Goal: Find specific page/section: Find specific page/section

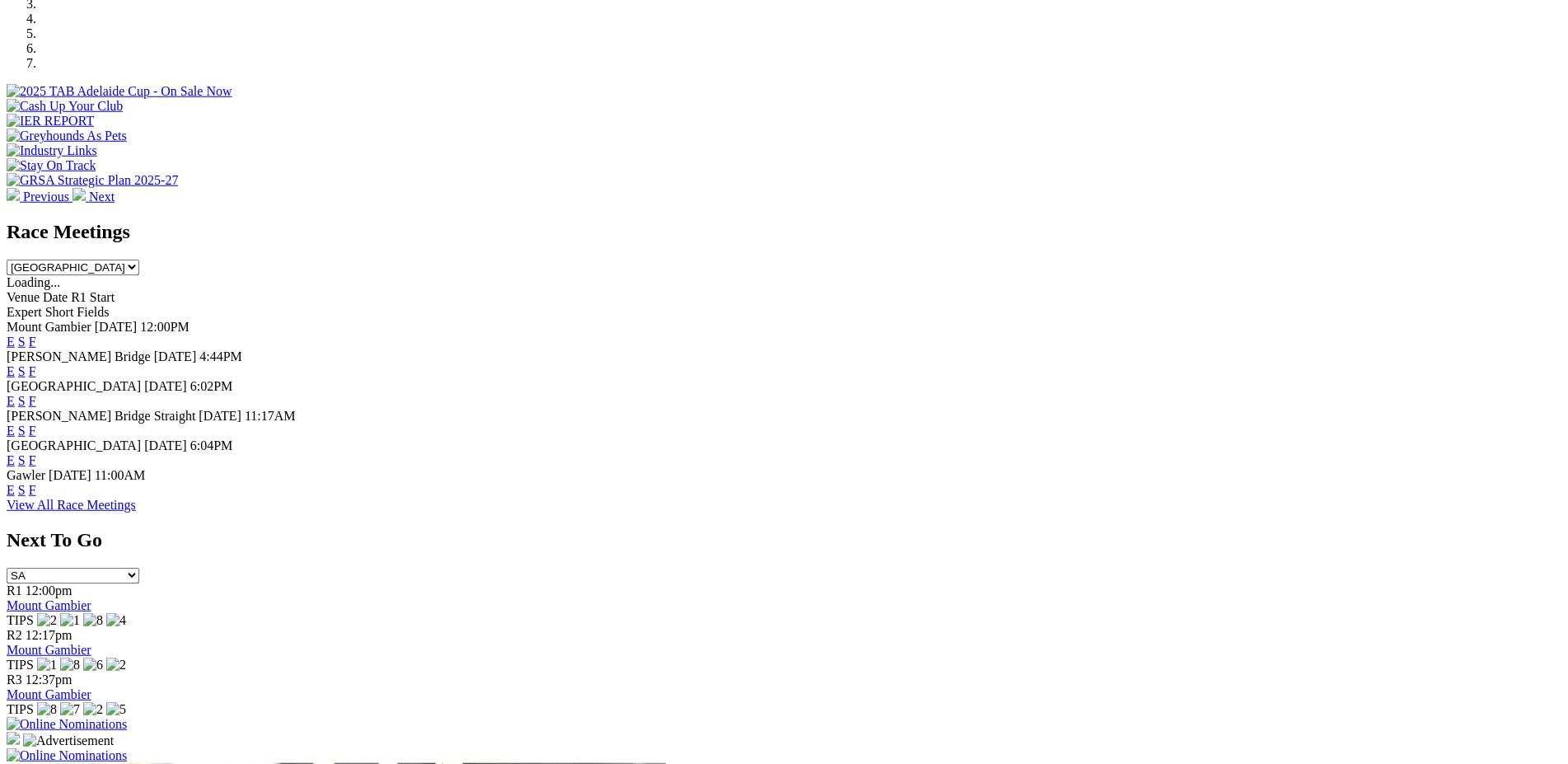
scroll to position [525, 0]
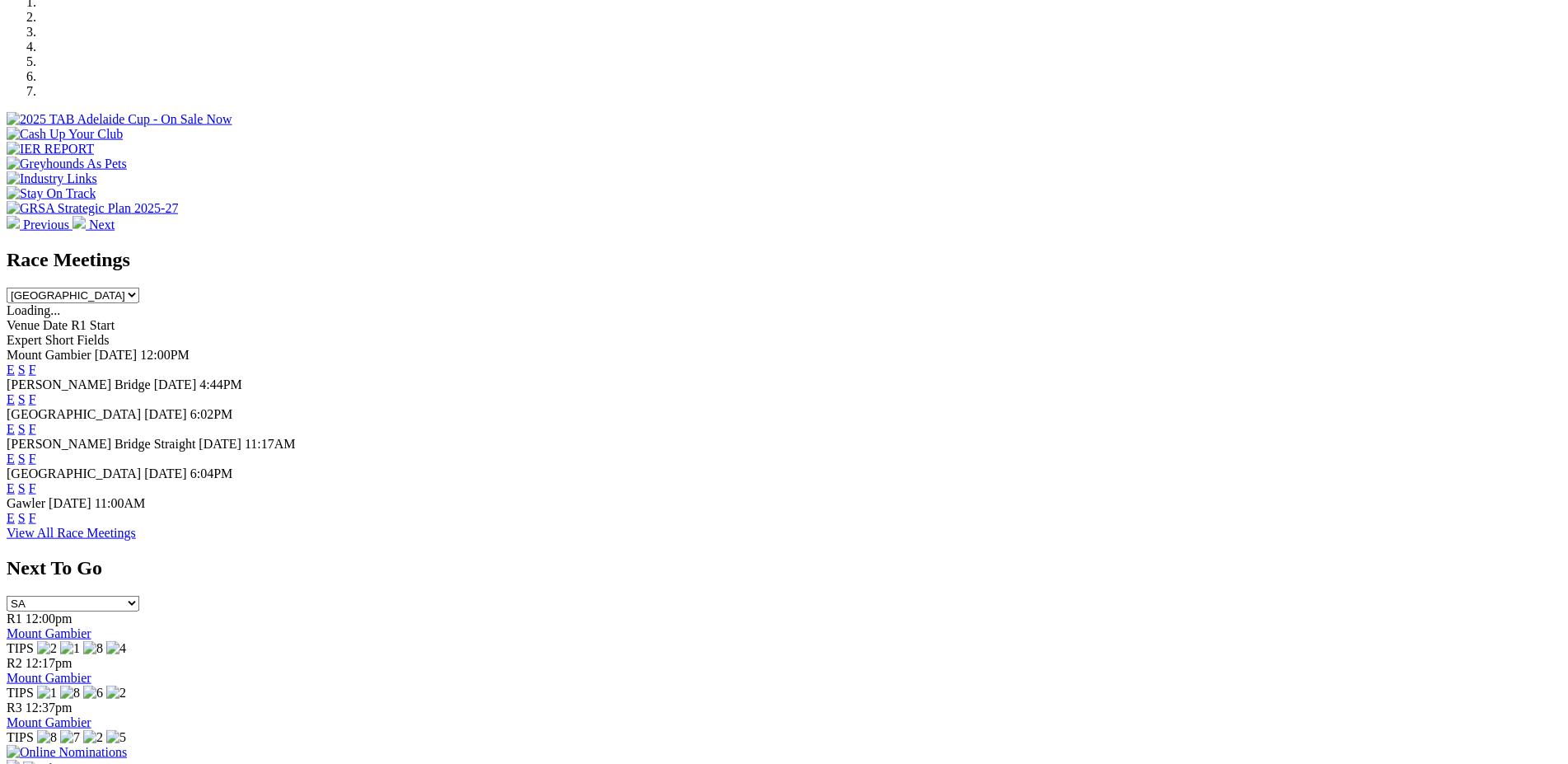
click at [36, 363] on link "F" at bounding box center [32, 370] width 7 height 14
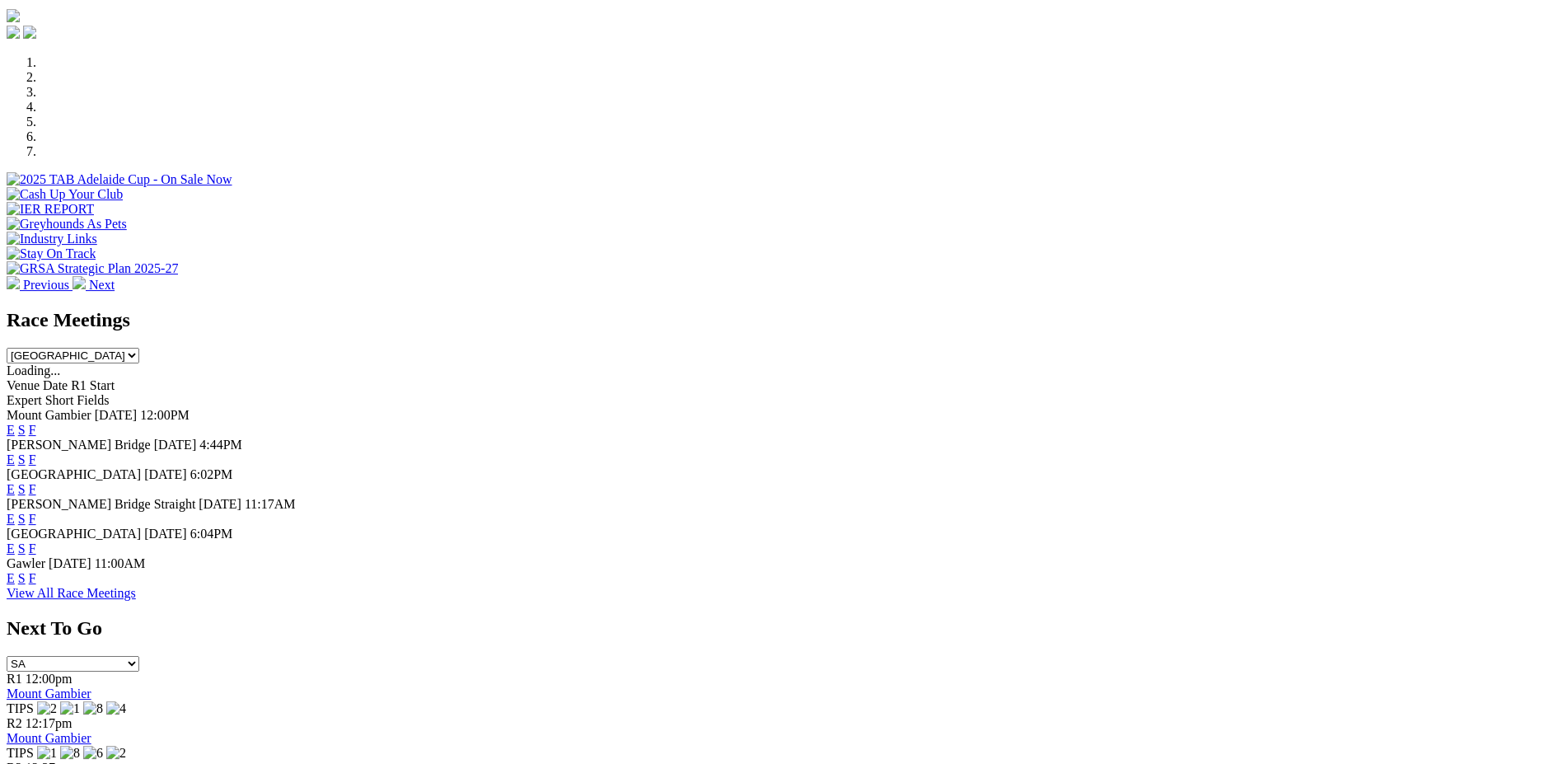
scroll to position [475, 0]
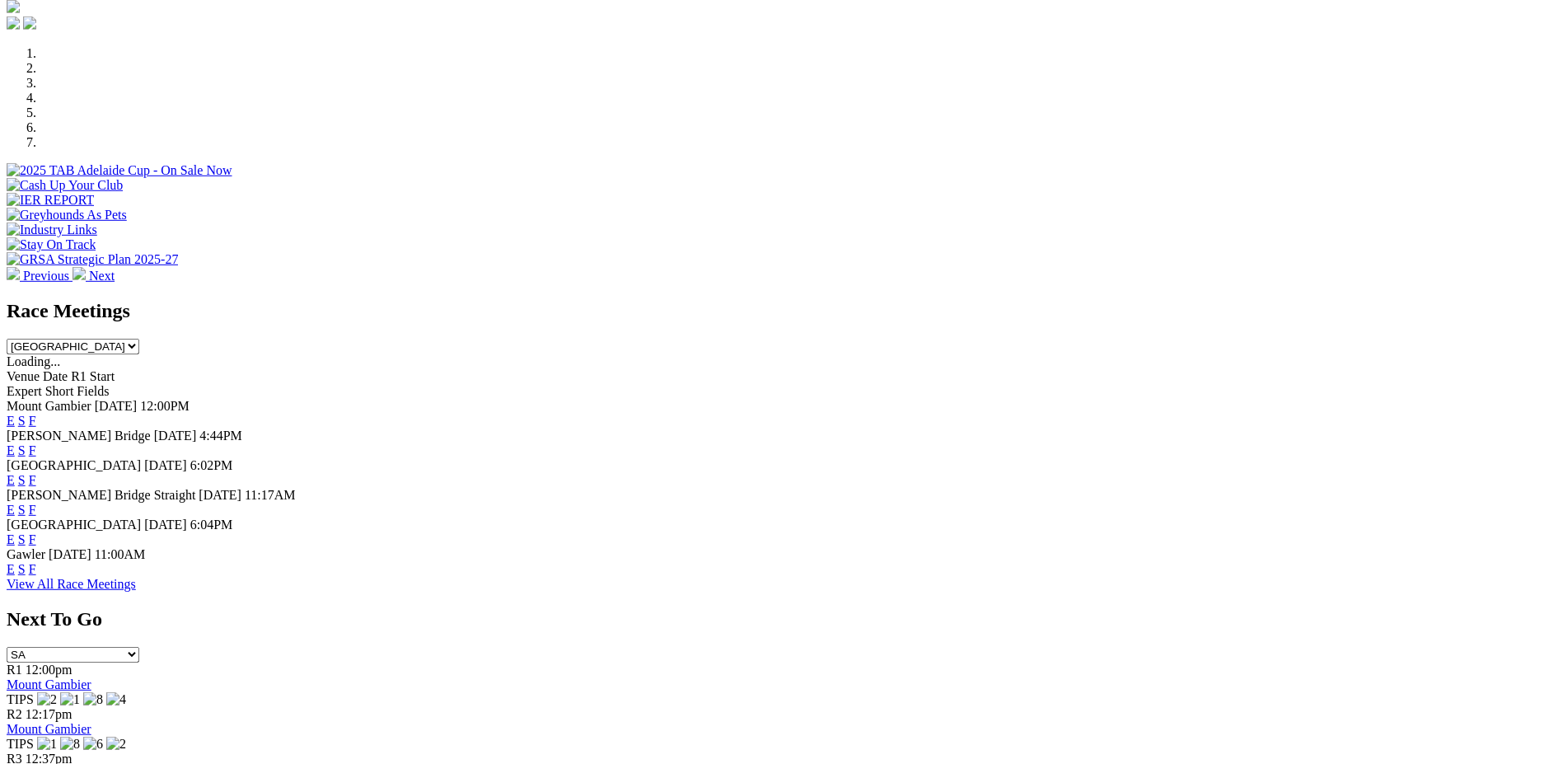
click at [15, 413] on link "E" at bounding box center [11, 420] width 8 height 14
